Goal: Task Accomplishment & Management: Use online tool/utility

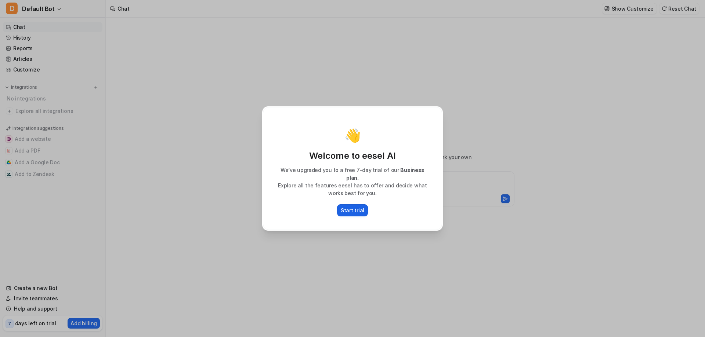
type textarea "**********"
click at [354, 209] on p "Start trial" at bounding box center [352, 211] width 23 height 8
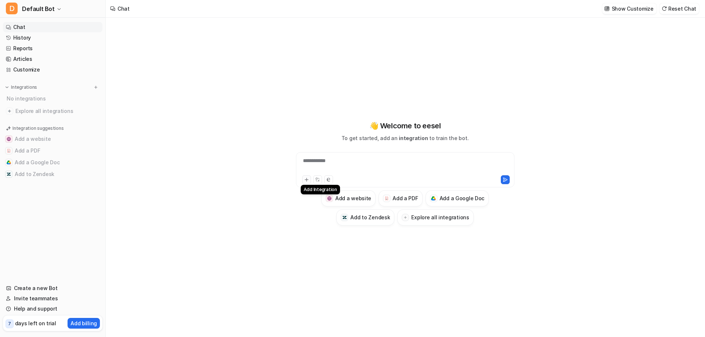
click at [306, 182] on button at bounding box center [306, 179] width 9 height 9
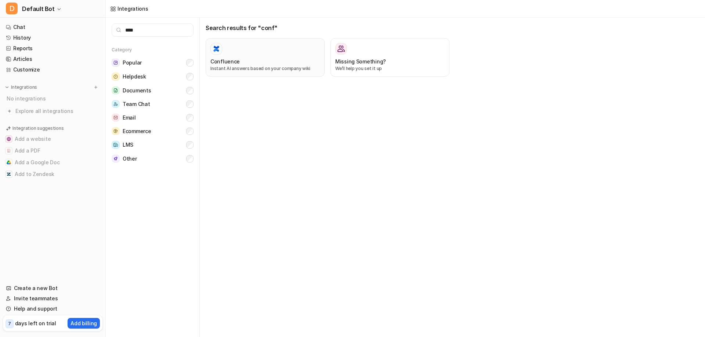
type input "****"
click at [262, 49] on div at bounding box center [264, 49] width 109 height 12
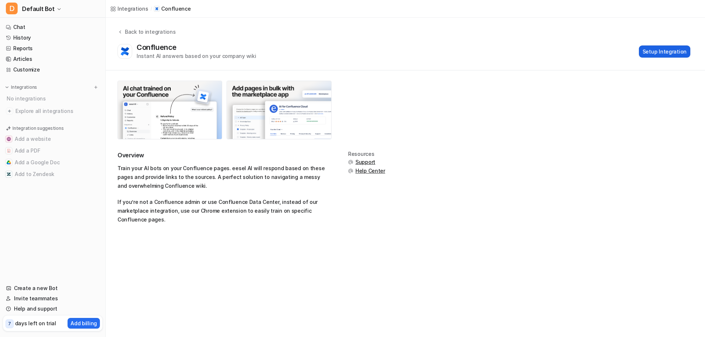
click at [668, 51] on button "Setup Integration" at bounding box center [664, 52] width 51 height 12
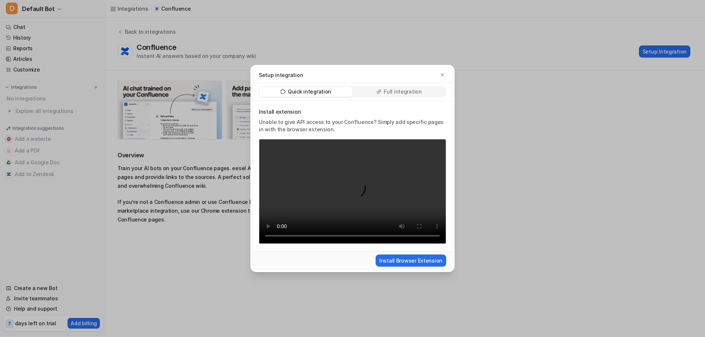
click at [403, 95] on p "Full integration" at bounding box center [402, 91] width 38 height 7
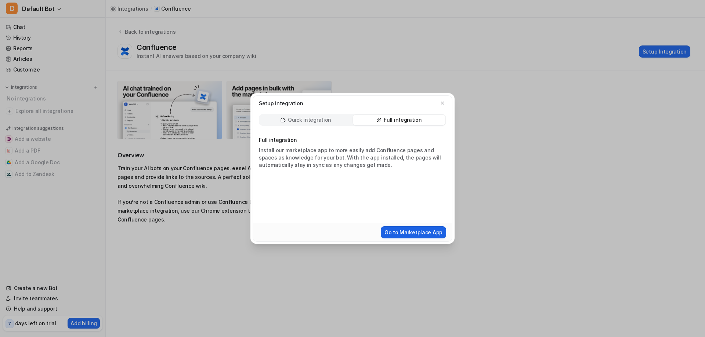
click at [420, 233] on button "Go to Marketplace App" at bounding box center [413, 232] width 65 height 12
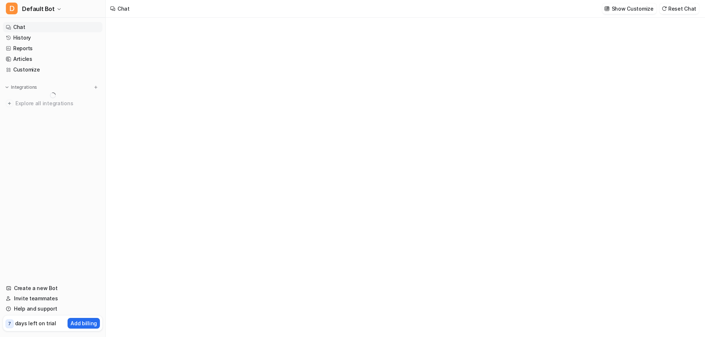
type textarea "**********"
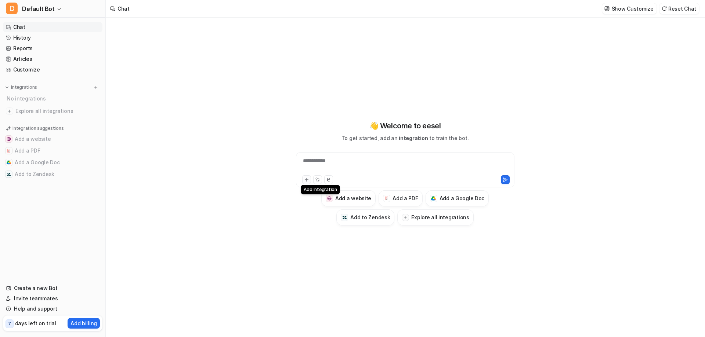
click at [306, 181] on icon at bounding box center [306, 179] width 3 height 3
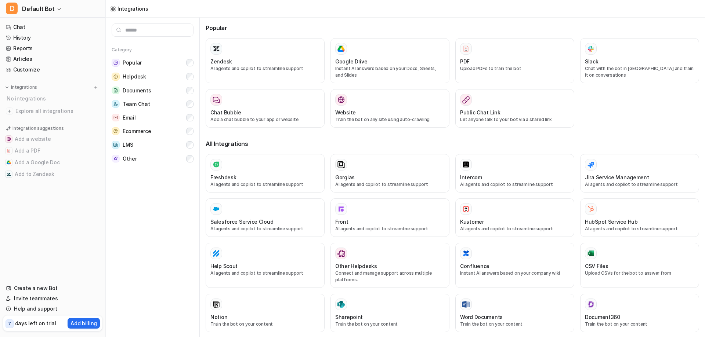
click at [171, 33] on input "text" at bounding box center [153, 29] width 82 height 13
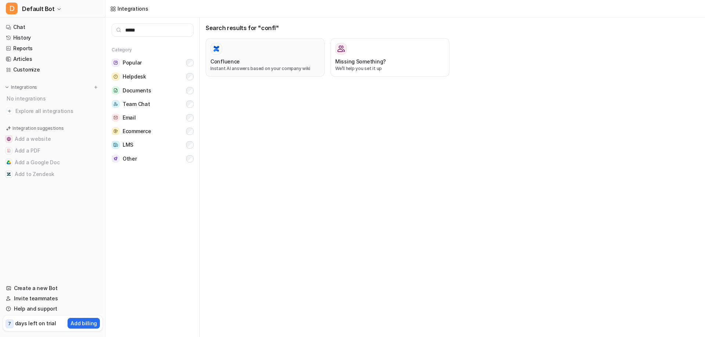
type input "*****"
click at [257, 61] on div "Confluence" at bounding box center [264, 62] width 109 height 8
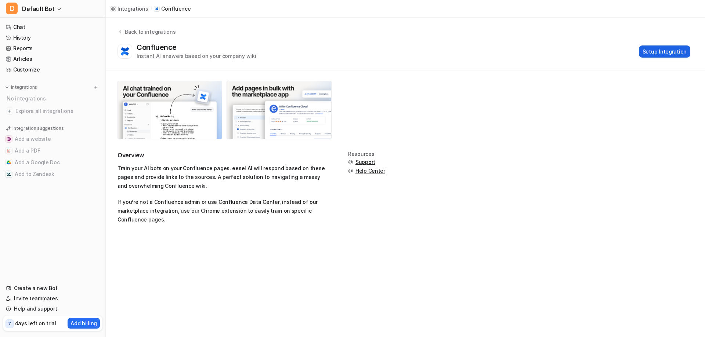
click at [667, 50] on button "Setup Integration" at bounding box center [664, 52] width 51 height 12
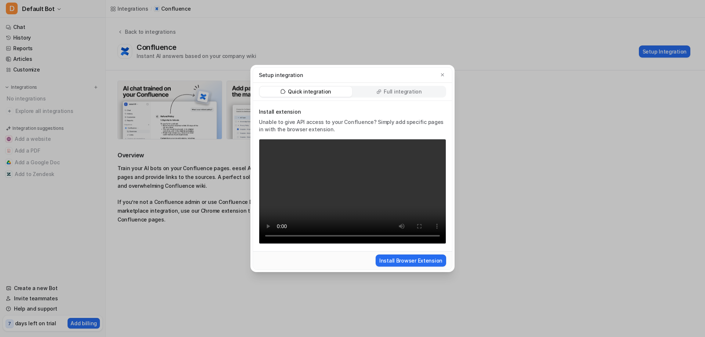
click at [396, 90] on p "Full integration" at bounding box center [402, 91] width 38 height 7
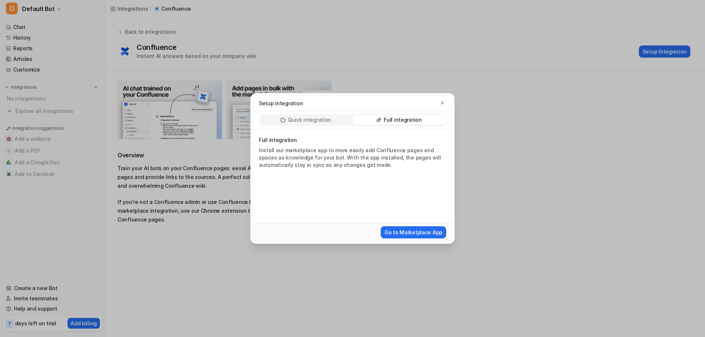
click at [306, 121] on p "Quick integration" at bounding box center [309, 119] width 43 height 7
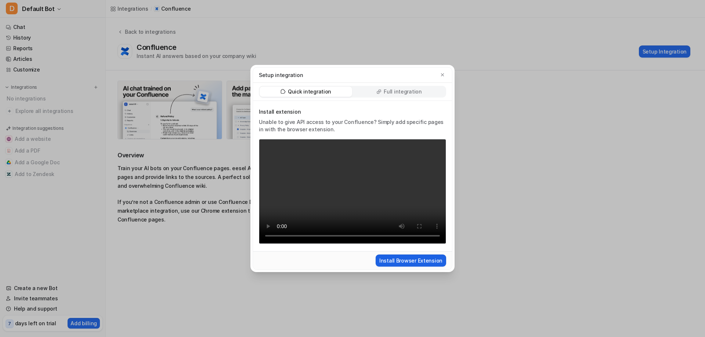
click at [415, 261] on button "Install Browser Extension" at bounding box center [410, 261] width 70 height 12
click at [442, 71] on button "button" at bounding box center [442, 74] width 7 height 7
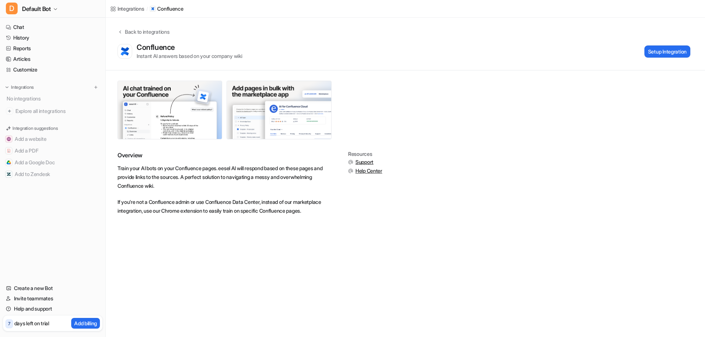
click at [234, 199] on p "If you’re not a Confluence admin or use Confluence Data Center, instead of our …" at bounding box center [223, 207] width 213 height 18
click at [175, 55] on div "Instant AI answers based on your company wiki" at bounding box center [189, 56] width 105 height 8
click at [268, 201] on p "If you’re not a Confluence admin or use Confluence Data Center, instead of our …" at bounding box center [223, 207] width 213 height 18
click at [652, 52] on button "Setup Integration" at bounding box center [667, 52] width 46 height 12
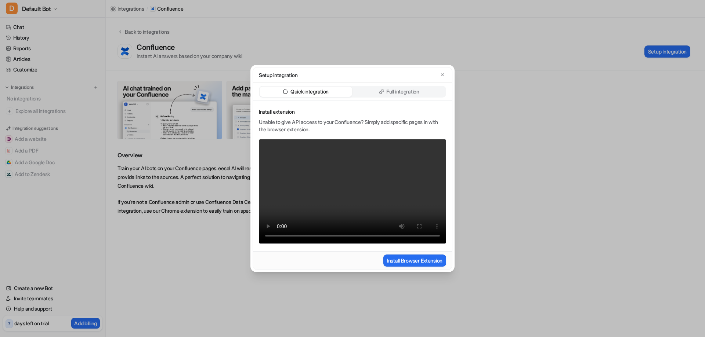
click at [410, 95] on p "Full integration" at bounding box center [402, 91] width 33 height 7
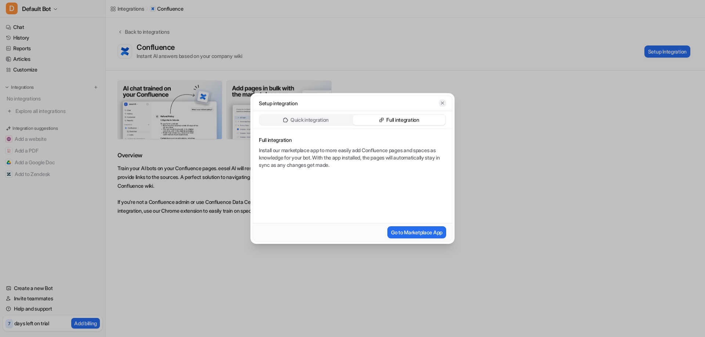
click at [444, 103] on icon "button" at bounding box center [442, 103] width 5 height 5
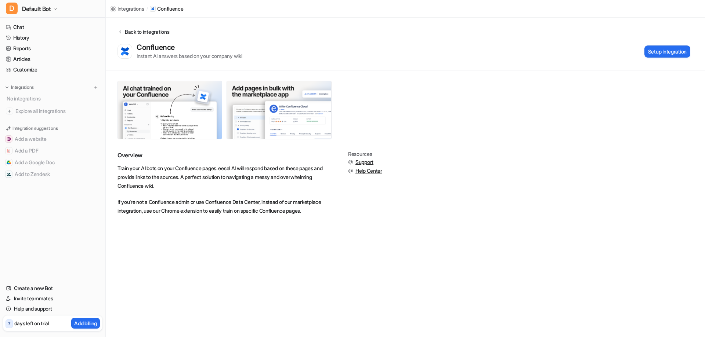
click at [125, 34] on div "Back to integrations" at bounding box center [146, 32] width 47 height 8
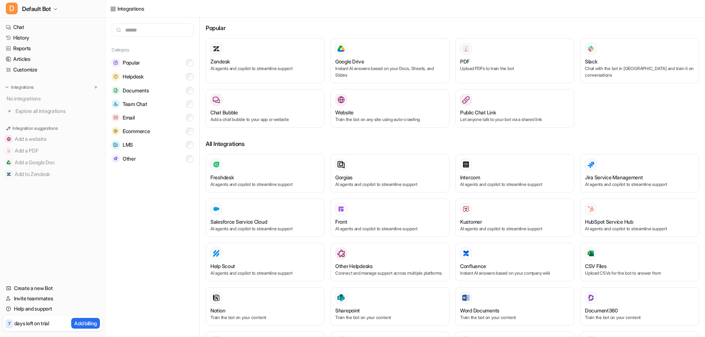
click at [127, 32] on input "text" at bounding box center [153, 29] width 82 height 13
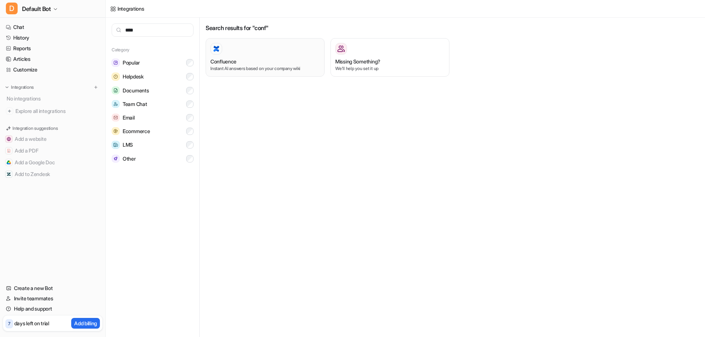
type input "****"
click at [252, 59] on div "Confluence" at bounding box center [264, 62] width 109 height 8
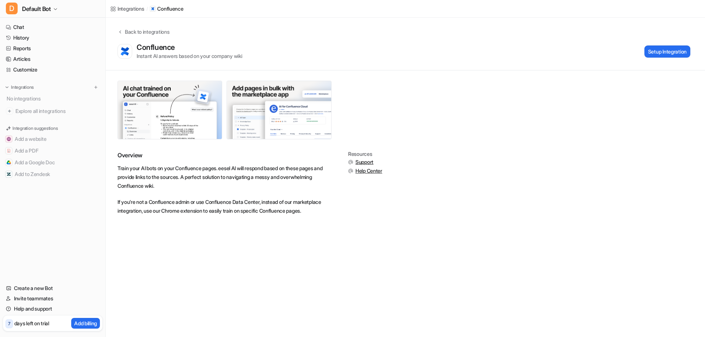
click at [267, 169] on p "Train your AI bots on your Confluence pages. eesel AI will respond based on the…" at bounding box center [223, 177] width 213 height 26
click at [664, 47] on button "Setup Integration" at bounding box center [667, 52] width 46 height 12
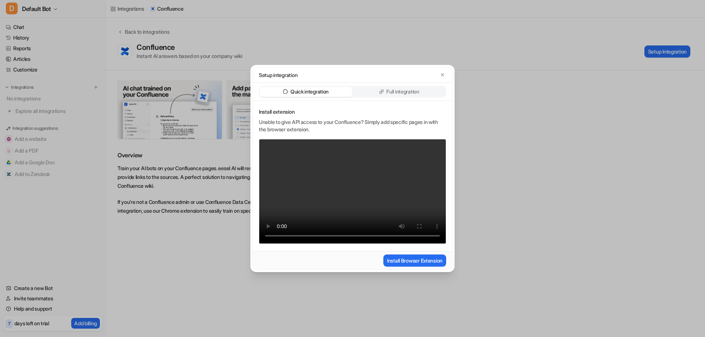
click at [404, 90] on p "Full integration" at bounding box center [402, 91] width 33 height 7
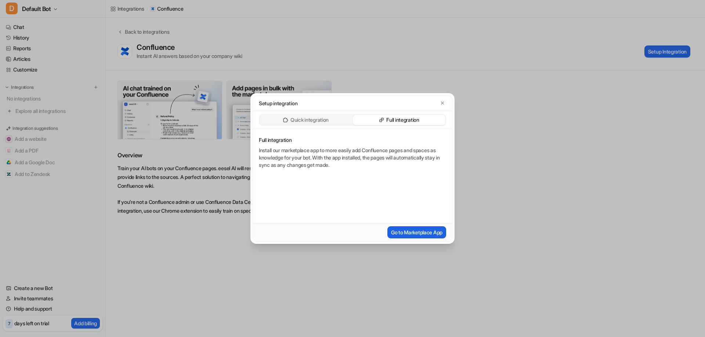
click at [419, 233] on button "Go to Marketplace App" at bounding box center [416, 232] width 59 height 12
click at [442, 102] on icon "button" at bounding box center [442, 103] width 5 height 5
